Goal: Task Accomplishment & Management: Complete application form

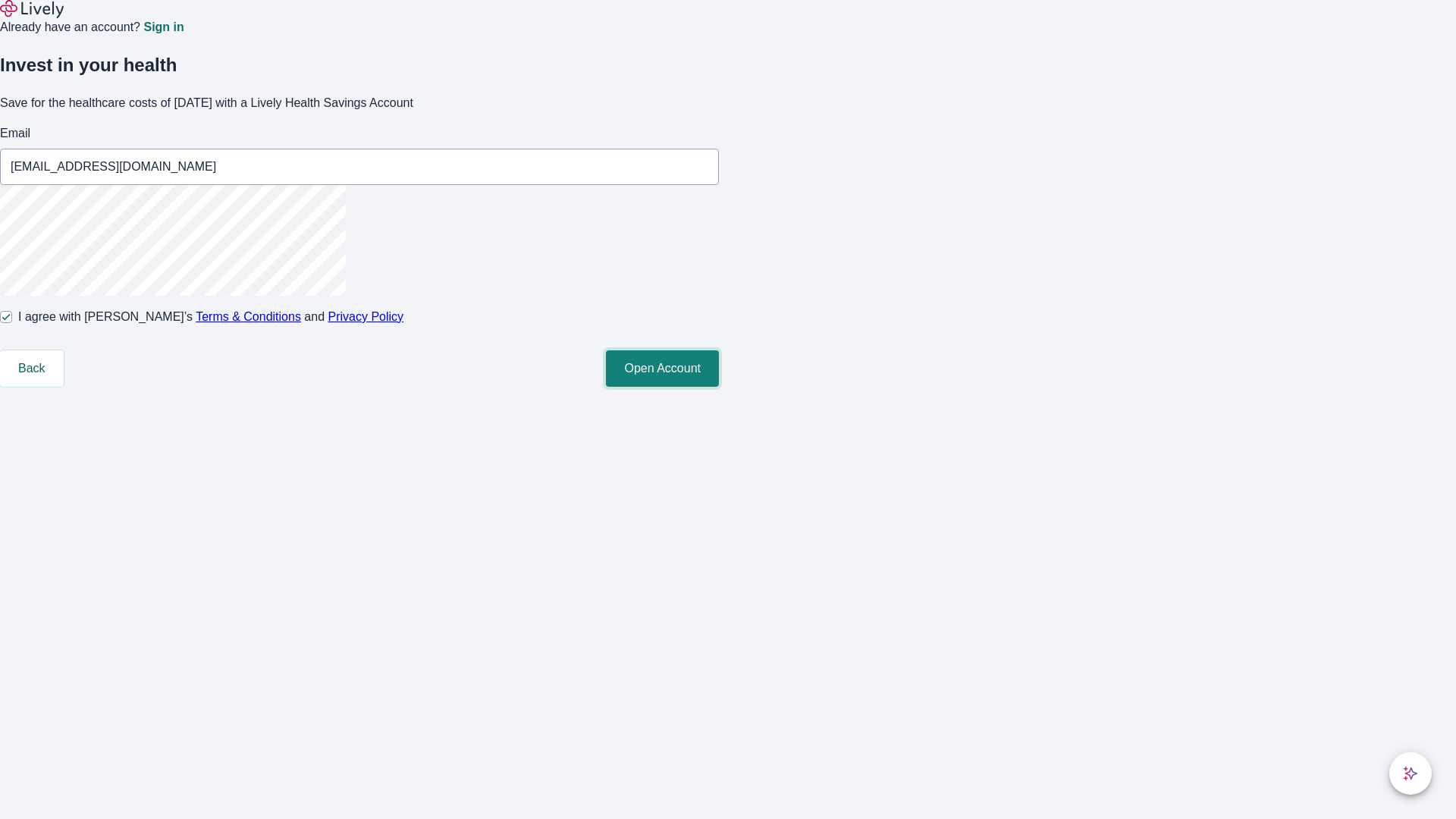
click at [719, 387] on button "Open Account" at bounding box center [662, 368] width 113 height 37
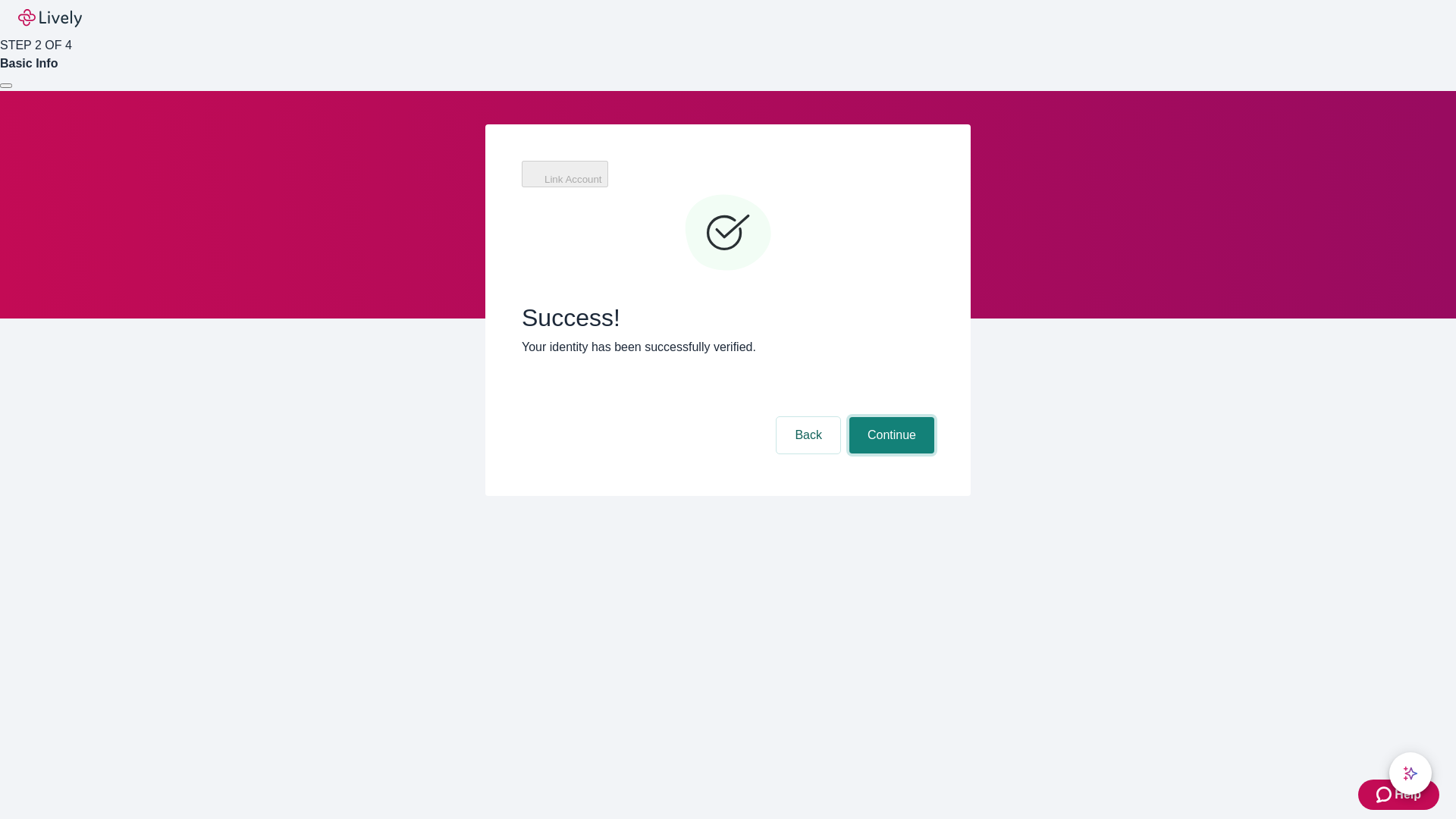
click at [889, 417] on button "Continue" at bounding box center [892, 435] width 85 height 37
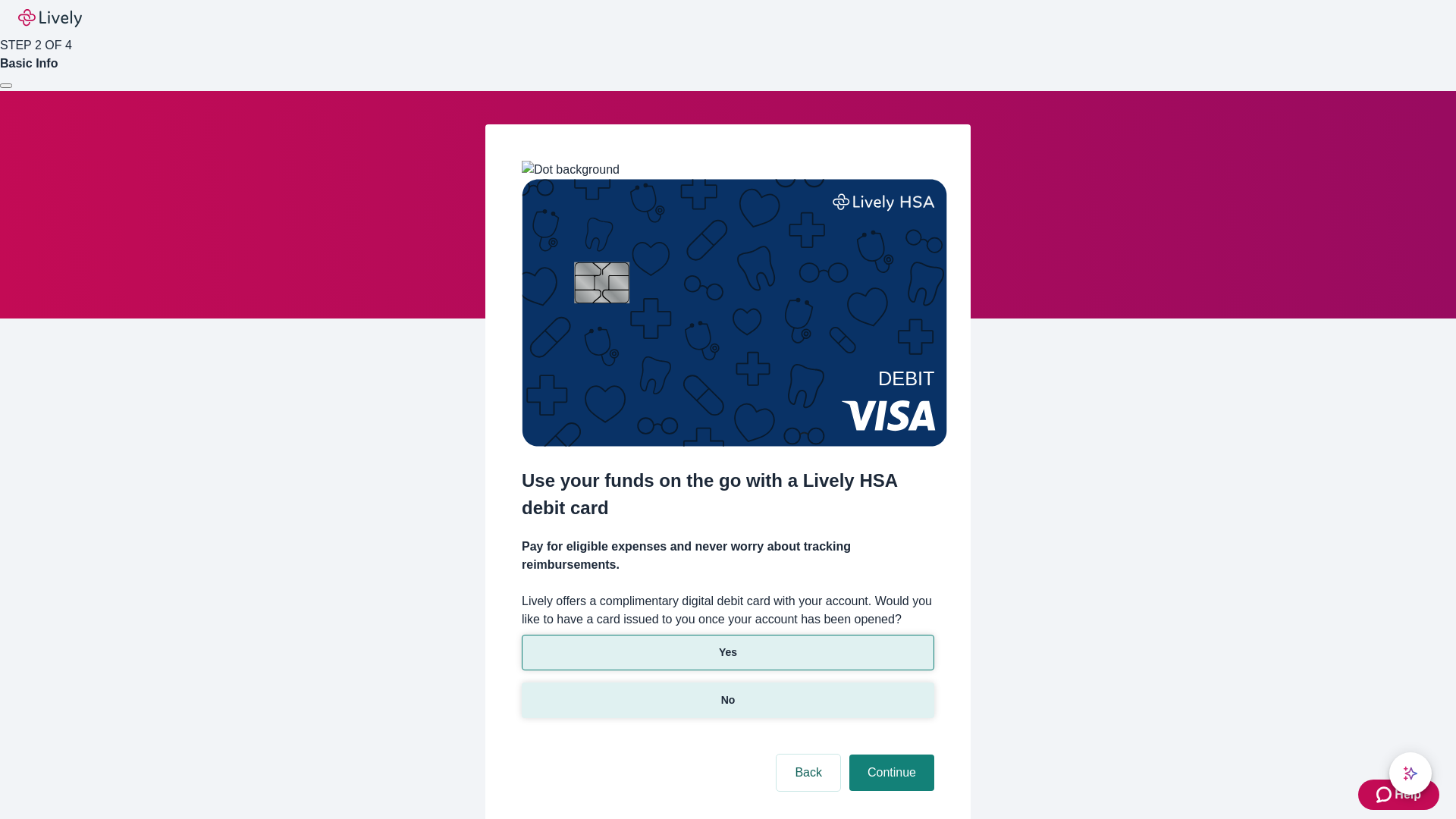
click at [727, 692] on p "No" at bounding box center [728, 700] width 15 height 16
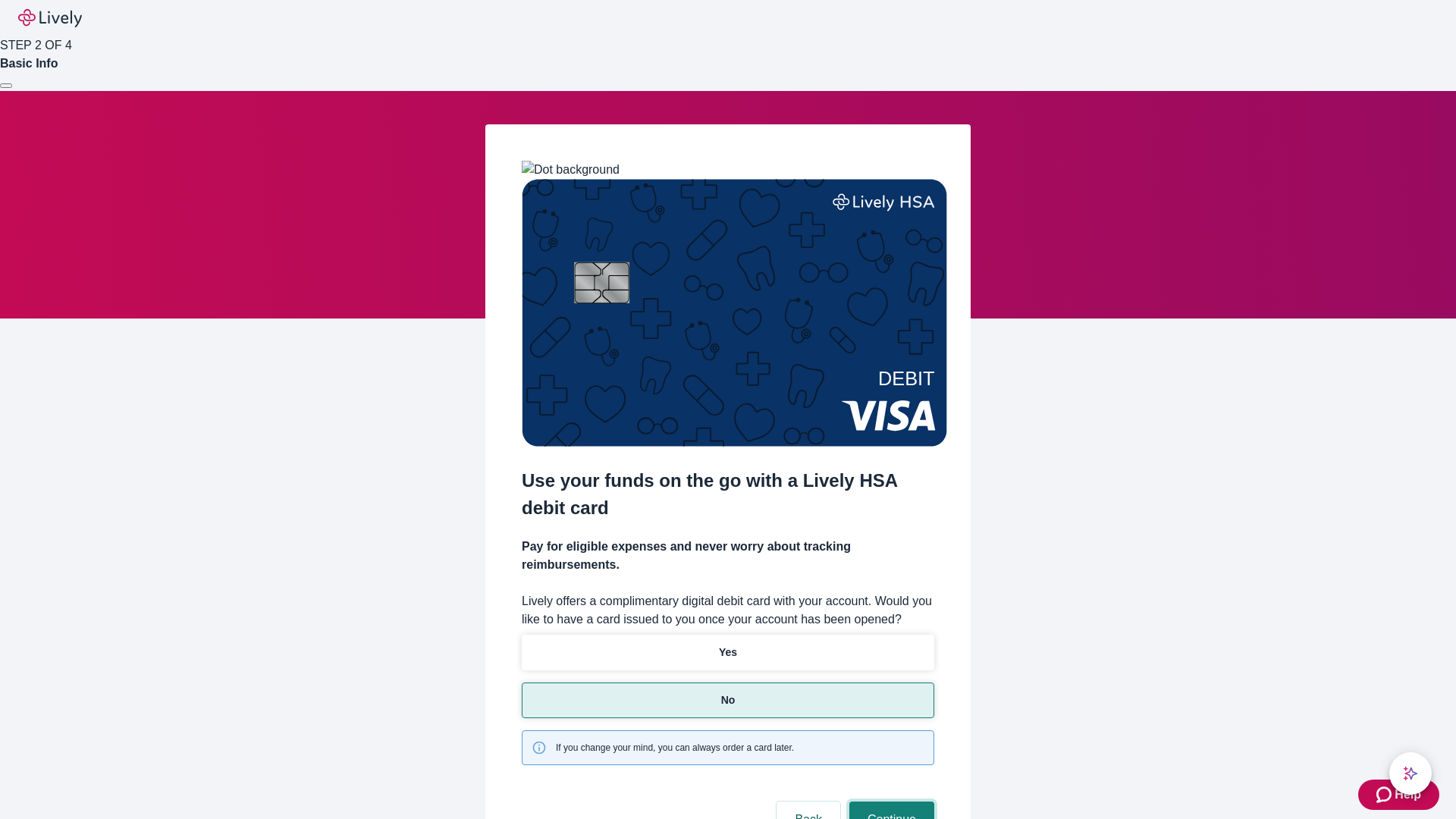
click at [889, 801] on button "Continue" at bounding box center [892, 819] width 85 height 37
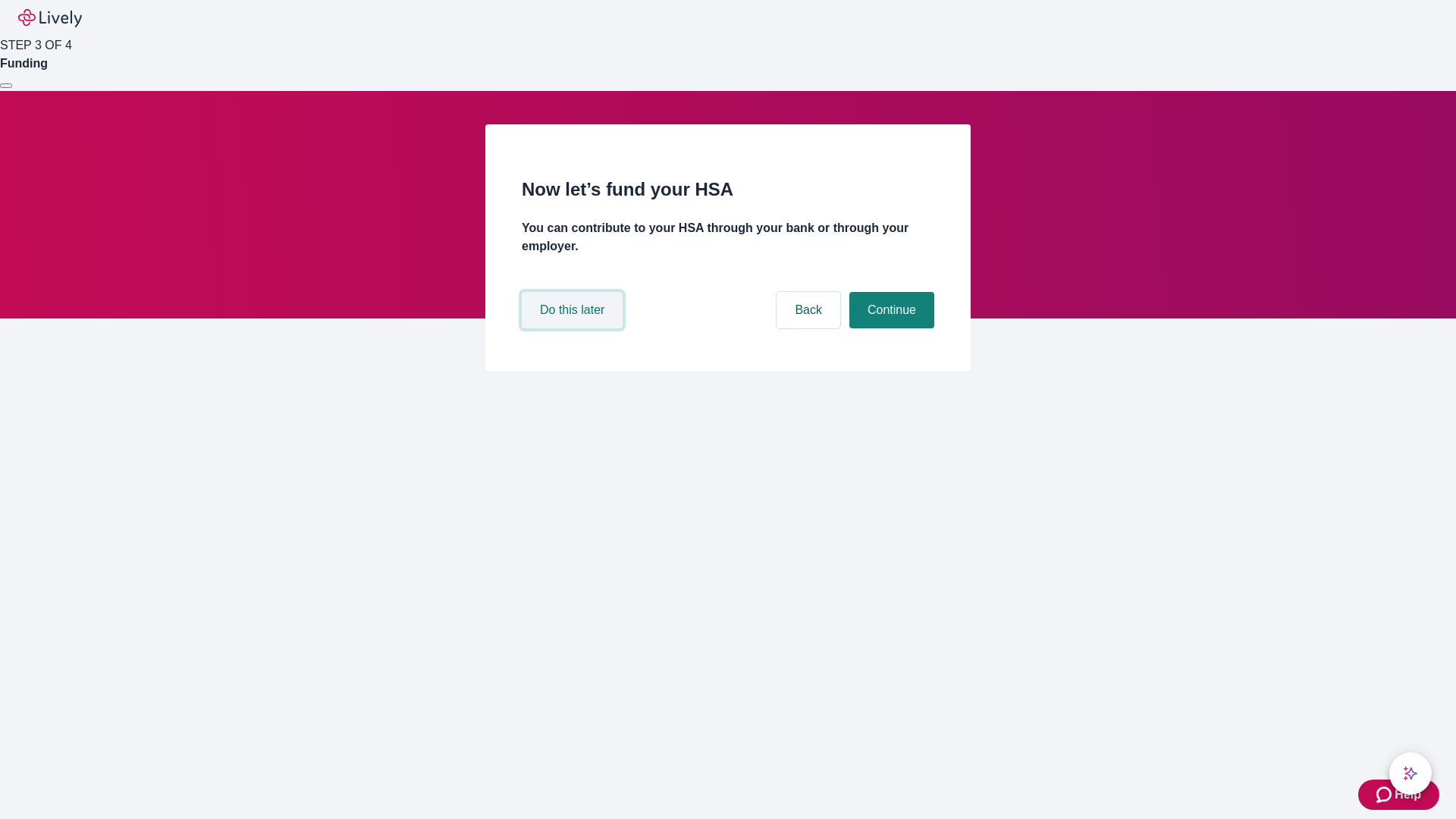
click at [574, 328] on button "Do this later" at bounding box center [572, 309] width 100 height 37
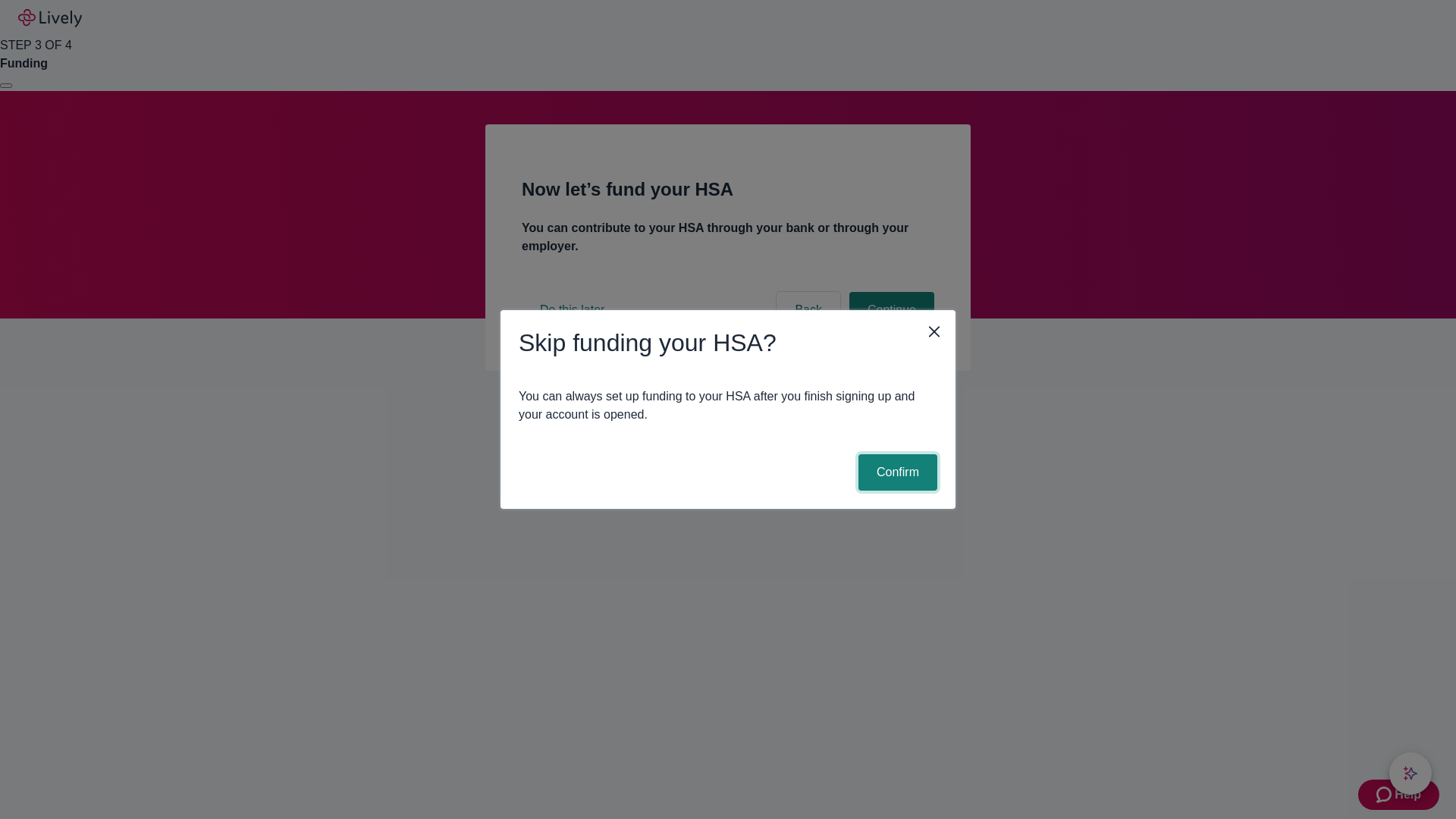
click at [896, 472] on button "Confirm" at bounding box center [897, 472] width 79 height 37
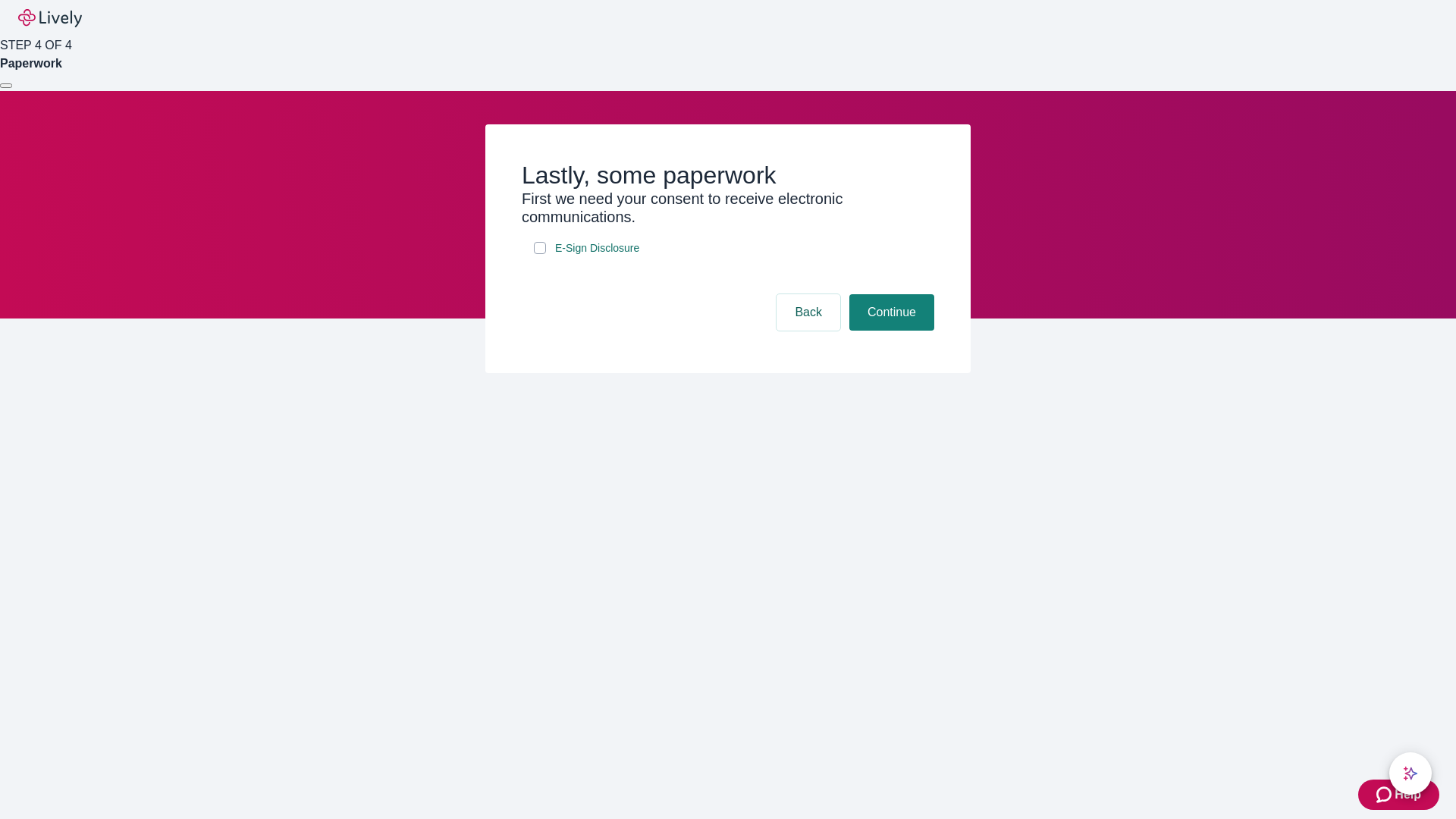
click at [540, 254] on input "E-Sign Disclosure" at bounding box center [540, 247] width 12 height 12
checkbox input "true"
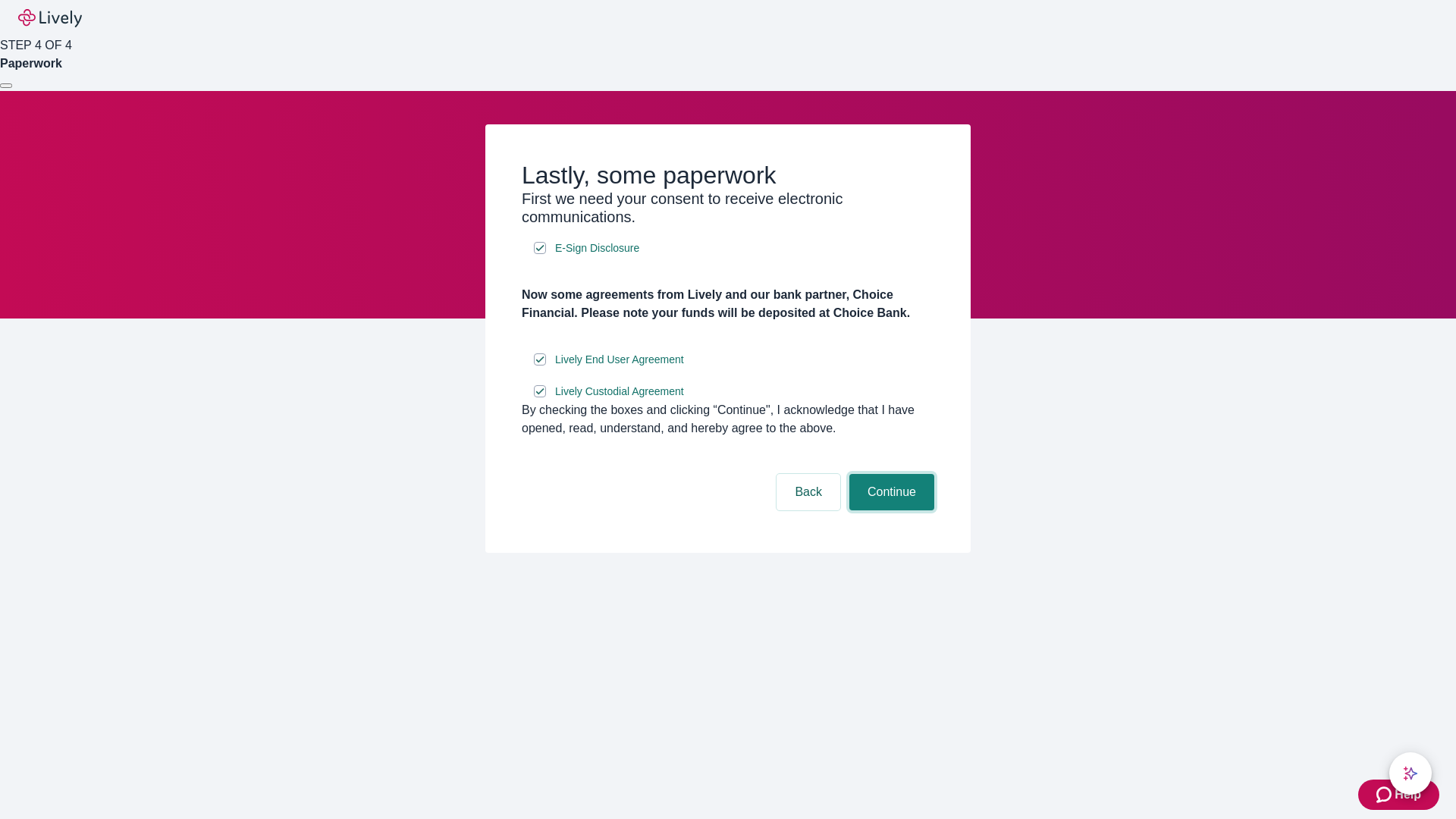
click at [889, 510] on button "Continue" at bounding box center [892, 492] width 85 height 37
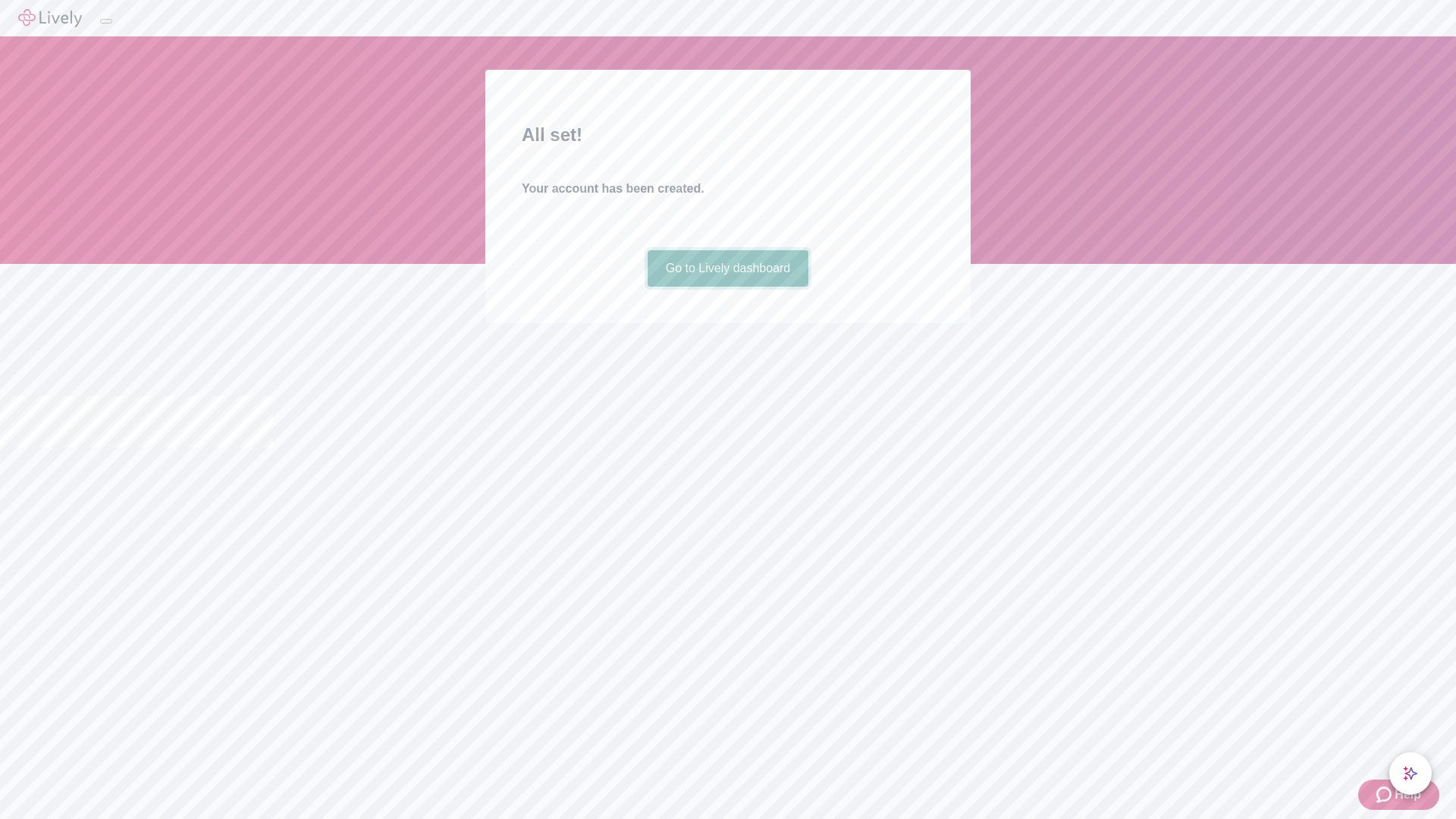
click at [727, 287] on link "Go to Lively dashboard" at bounding box center [728, 268] width 162 height 37
